Goal: Information Seeking & Learning: Learn about a topic

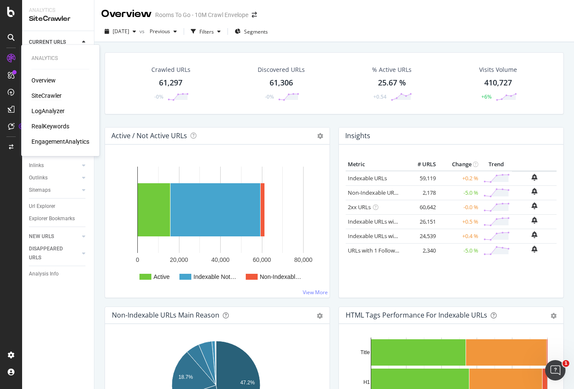
click at [48, 113] on div "LogAnalyzer" at bounding box center [47, 111] width 33 height 9
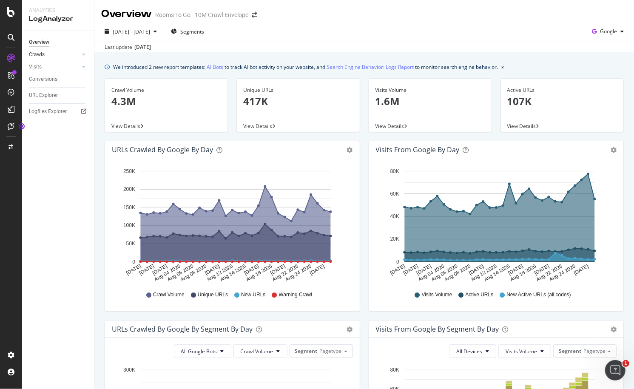
click at [48, 55] on link "Crawls" at bounding box center [54, 54] width 51 height 9
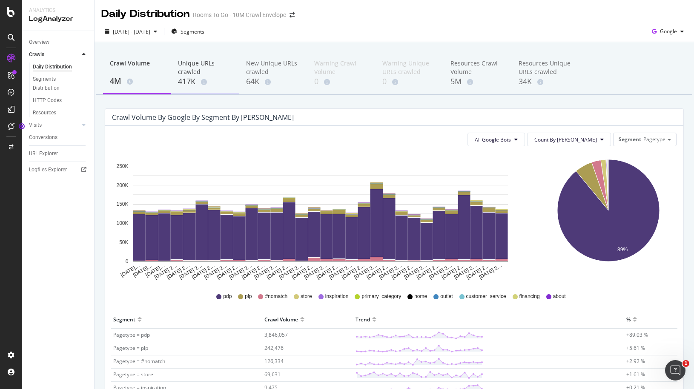
click at [194, 77] on div "417K" at bounding box center [205, 81] width 54 height 11
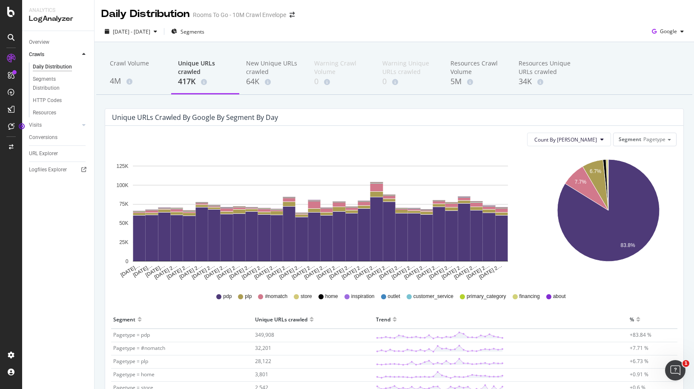
scroll to position [148, 0]
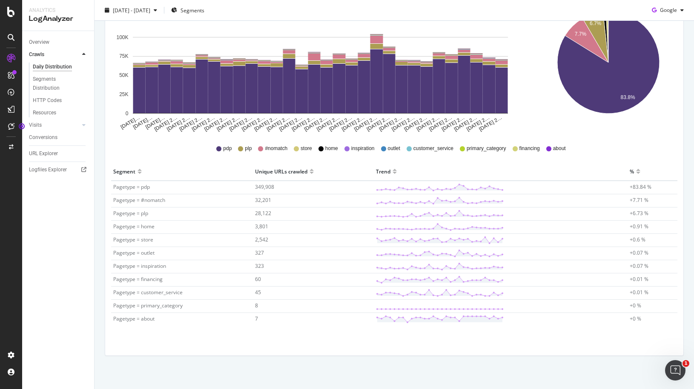
click at [300, 149] on span "store" at bounding box center [305, 148] width 11 height 7
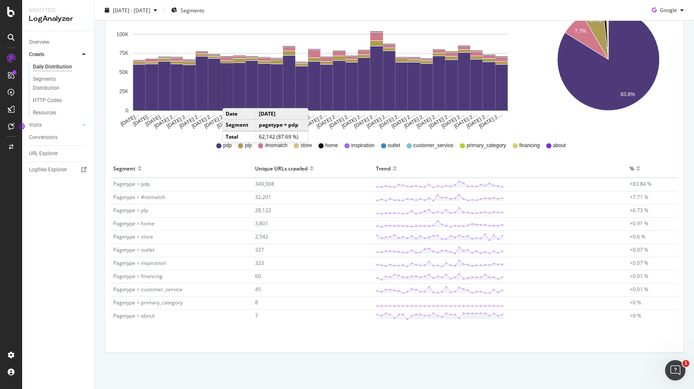
scroll to position [0, 0]
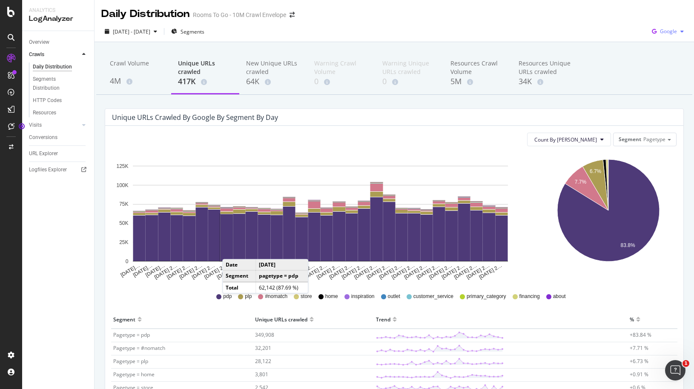
click at [514, 37] on icon "button" at bounding box center [653, 32] width 11 height 12
click at [514, 81] on span "OpenAI" at bounding box center [667, 80] width 31 height 8
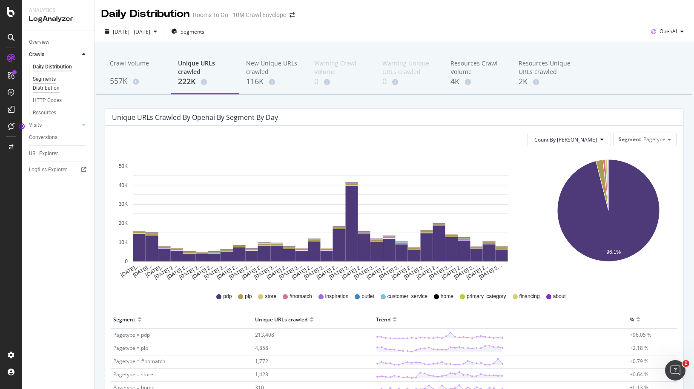
click at [69, 91] on div "Segments Distribution" at bounding box center [56, 84] width 47 height 18
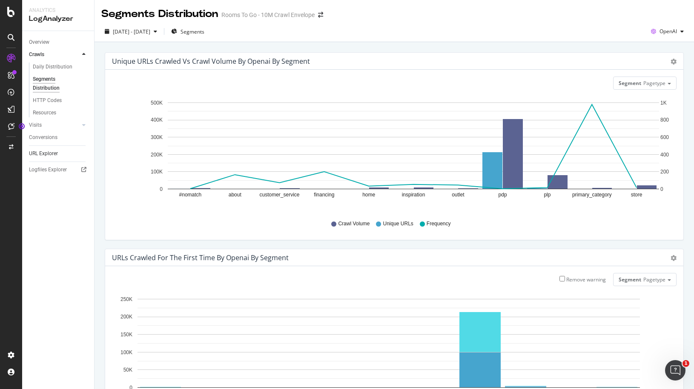
click at [61, 155] on link "URL Explorer" at bounding box center [58, 153] width 59 height 9
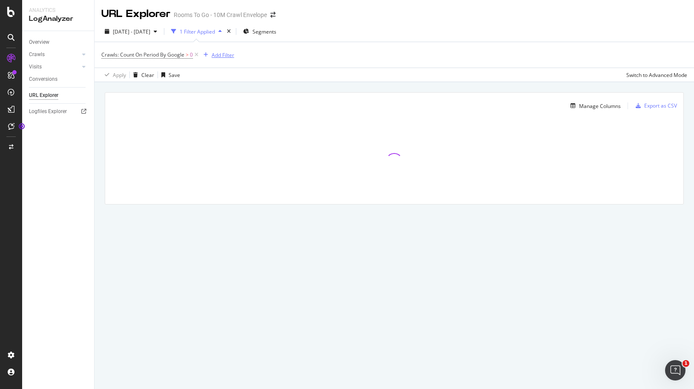
click at [217, 58] on div "Add Filter" at bounding box center [222, 54] width 23 height 7
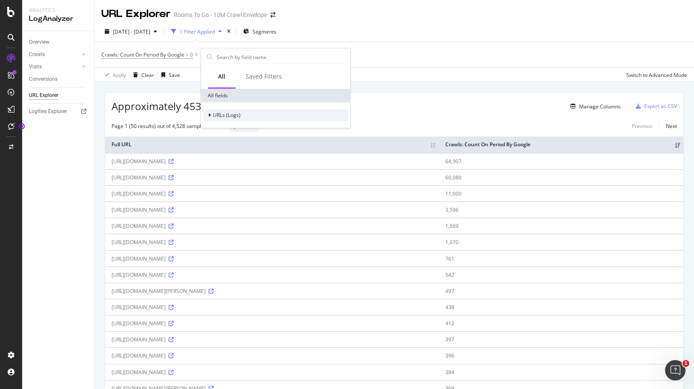
click at [216, 119] on div "URLs (Logs)" at bounding box center [222, 115] width 38 height 9
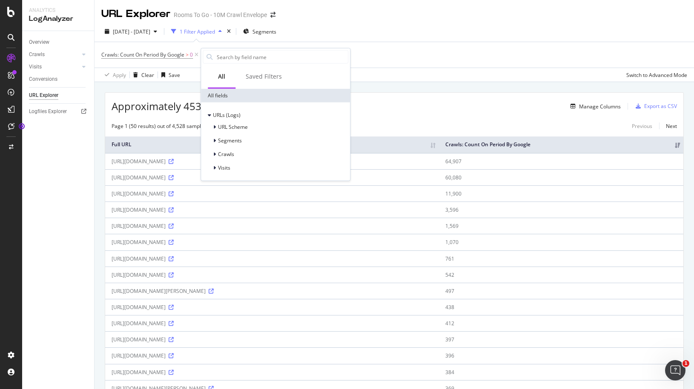
click at [188, 45] on div "Crawls: Count On Period By Google > 0 Add Filter" at bounding box center [394, 55] width 586 height 26
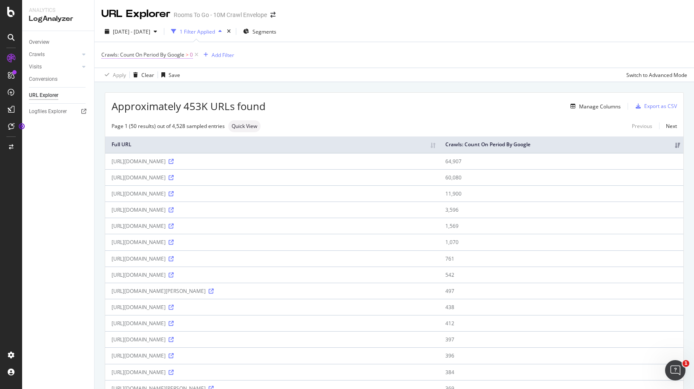
click at [169, 52] on span "Crawls: Count On Period By Google" at bounding box center [142, 54] width 83 height 7
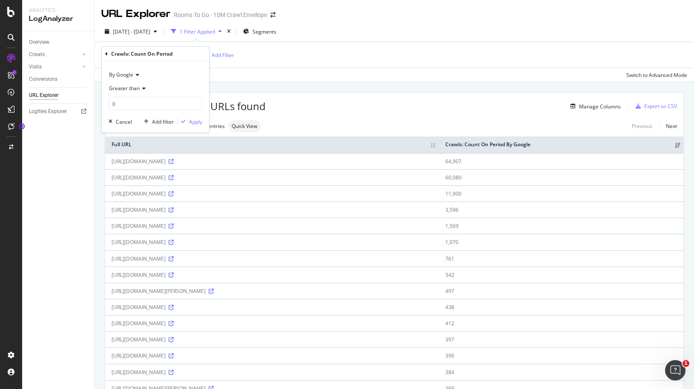
click at [134, 75] on icon at bounding box center [136, 74] width 6 height 5
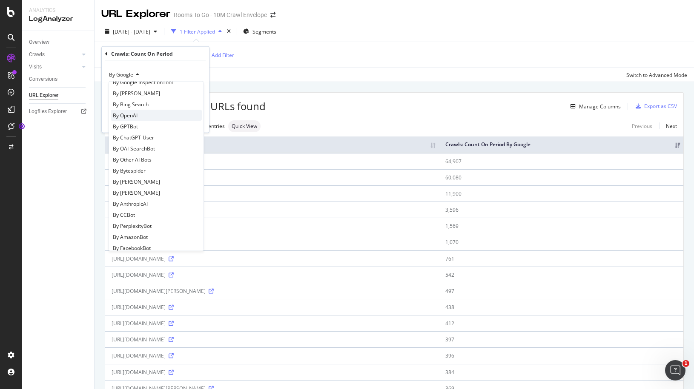
scroll to position [132, 0]
click at [169, 111] on div "By OpenAI" at bounding box center [156, 114] width 91 height 11
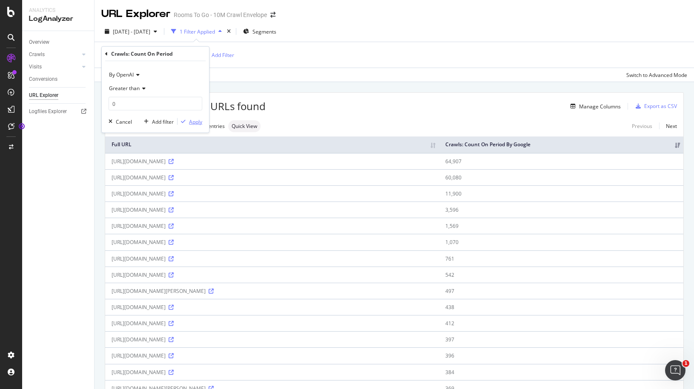
click at [186, 122] on icon "button" at bounding box center [183, 121] width 5 height 5
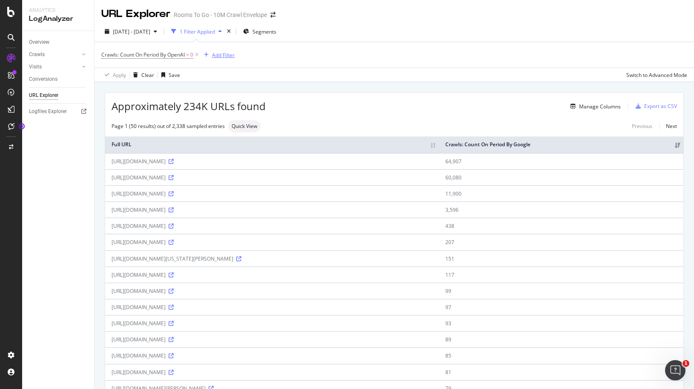
click at [224, 58] on div "Add Filter" at bounding box center [223, 54] width 23 height 7
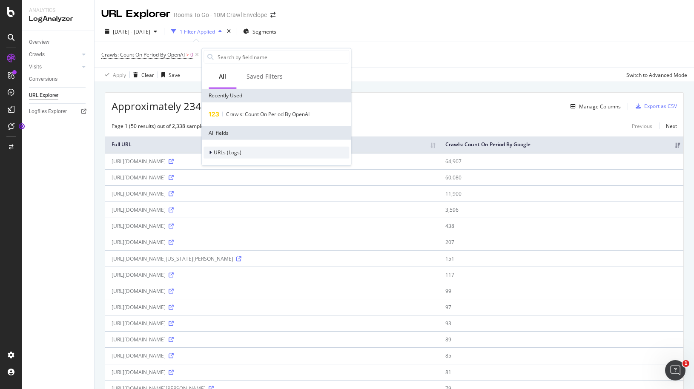
click at [227, 156] on div "URLs (Logs)" at bounding box center [222, 153] width 38 height 9
click at [231, 167] on div "URL Scheme" at bounding box center [234, 164] width 30 height 7
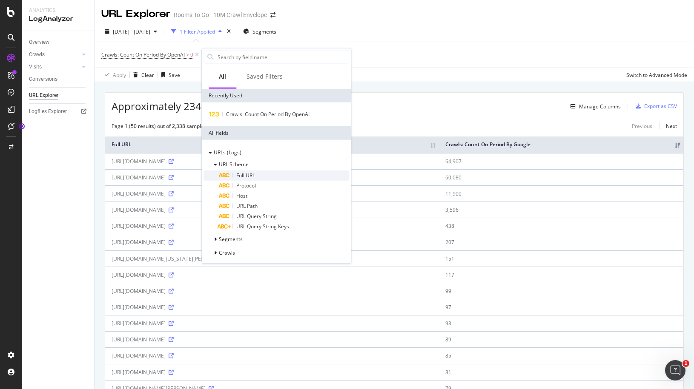
click at [240, 176] on span "Full URL" at bounding box center [245, 175] width 19 height 7
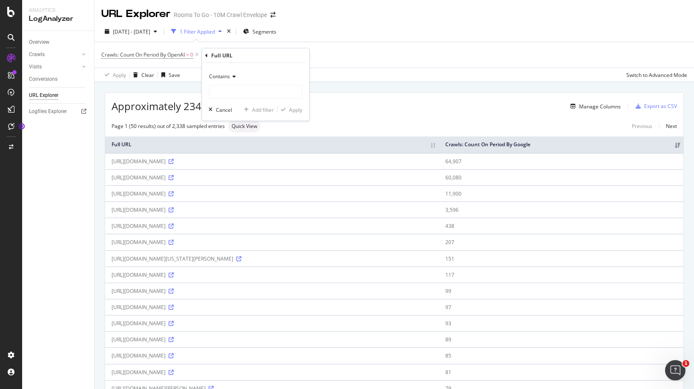
click at [230, 76] on icon at bounding box center [233, 76] width 6 height 5
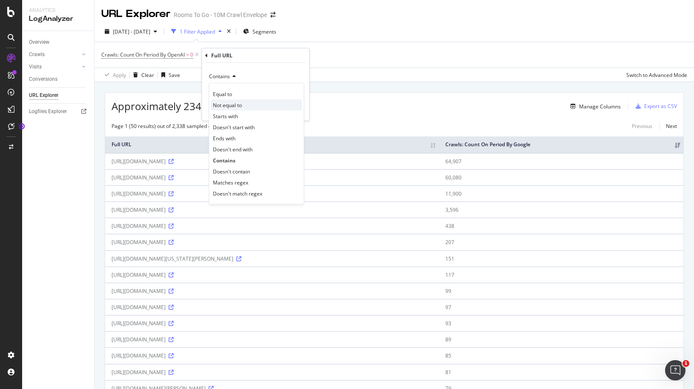
click at [237, 105] on span "Not equal to" at bounding box center [227, 104] width 29 height 7
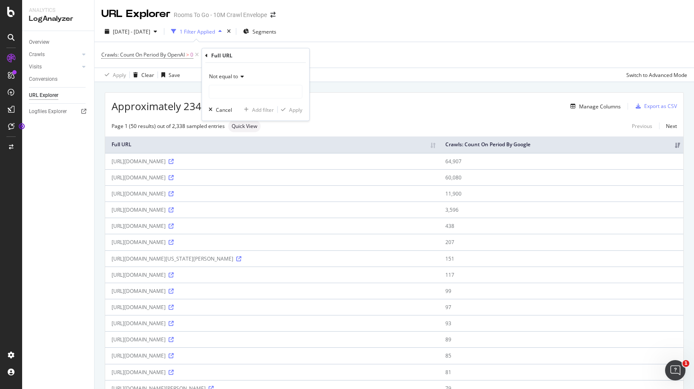
click at [226, 81] on div "Not equal to" at bounding box center [256, 77] width 94 height 14
click at [235, 147] on span "Doesn't end with" at bounding box center [233, 149] width 40 height 7
click at [234, 67] on div "Doesn't end with Cancel Add filter Apply" at bounding box center [255, 92] width 107 height 58
click at [236, 74] on span "Doesn't end with" at bounding box center [229, 76] width 40 height 7
click at [246, 68] on div "Doesn't end with Cancel Add filter Apply" at bounding box center [255, 92] width 107 height 58
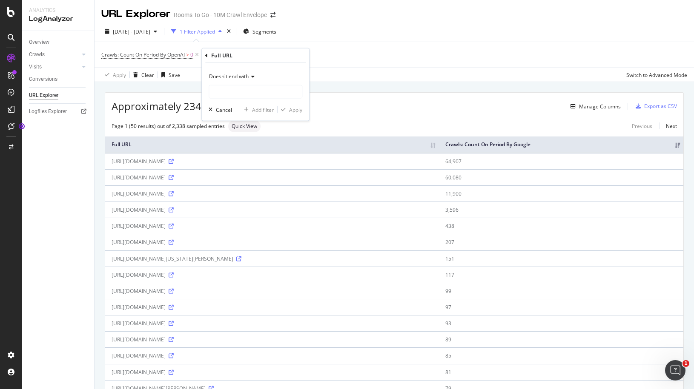
click at [243, 83] on div "Doesn't end with" at bounding box center [256, 77] width 94 height 14
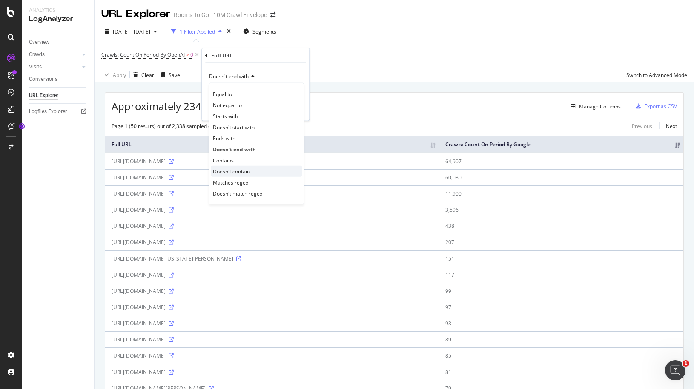
click at [244, 166] on div "Doesn't contain" at bounding box center [256, 171] width 91 height 11
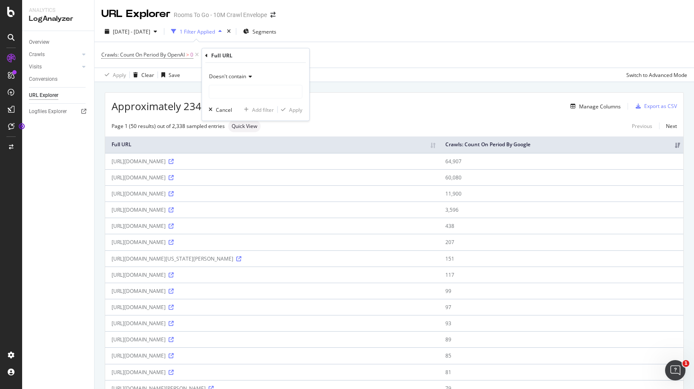
click at [280, 68] on div "Doesn't contain Cancel Add filter Apply" at bounding box center [255, 92] width 107 height 58
click at [265, 83] on div "Doesn't contain" at bounding box center [256, 84] width 94 height 29
click at [250, 89] on input "text" at bounding box center [255, 92] width 93 height 14
type input ".js"
click at [290, 108] on div "Apply" at bounding box center [295, 109] width 13 height 7
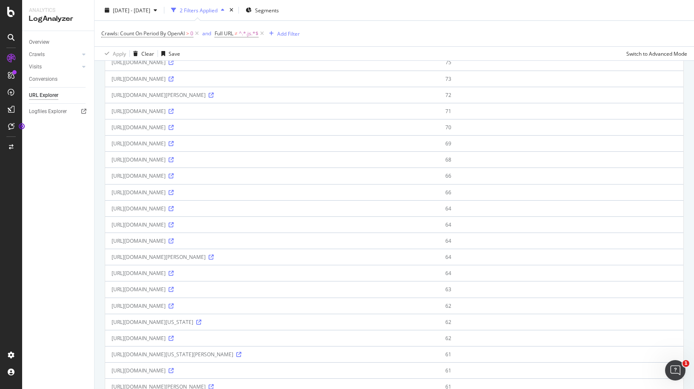
scroll to position [303, 0]
